Goal: Complete application form

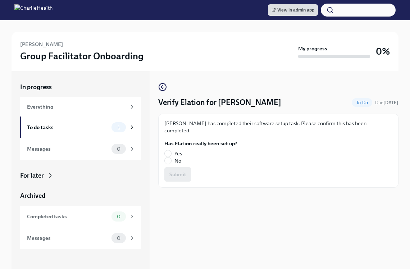
click at [174, 150] on span "Yes" at bounding box center [178, 153] width 8 height 7
click at [171, 150] on input "Yes" at bounding box center [168, 153] width 6 height 6
radio input "true"
click at [178, 171] on span "Submit" at bounding box center [177, 174] width 17 height 7
click at [175, 150] on span "Yes" at bounding box center [178, 153] width 8 height 7
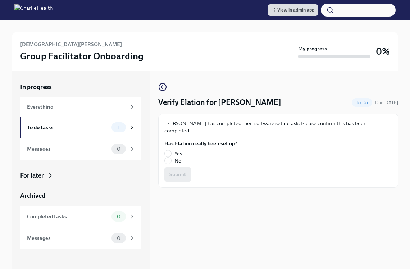
click at [171, 150] on input "Yes" at bounding box center [168, 153] width 6 height 6
radio input "true"
click at [179, 167] on button "Submit" at bounding box center [177, 174] width 27 height 14
click at [169, 150] on input "Yes" at bounding box center [168, 153] width 6 height 6
radio input "true"
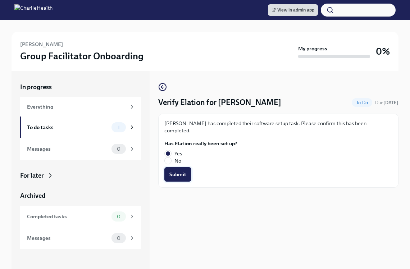
click at [174, 171] on span "Submit" at bounding box center [177, 174] width 17 height 7
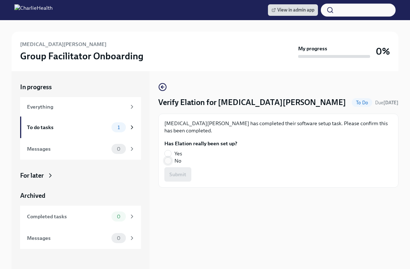
click at [168, 158] on input "No" at bounding box center [168, 161] width 6 height 6
radio input "true"
click at [187, 168] on button "Submit" at bounding box center [177, 174] width 27 height 14
